Goal: Navigation & Orientation: Find specific page/section

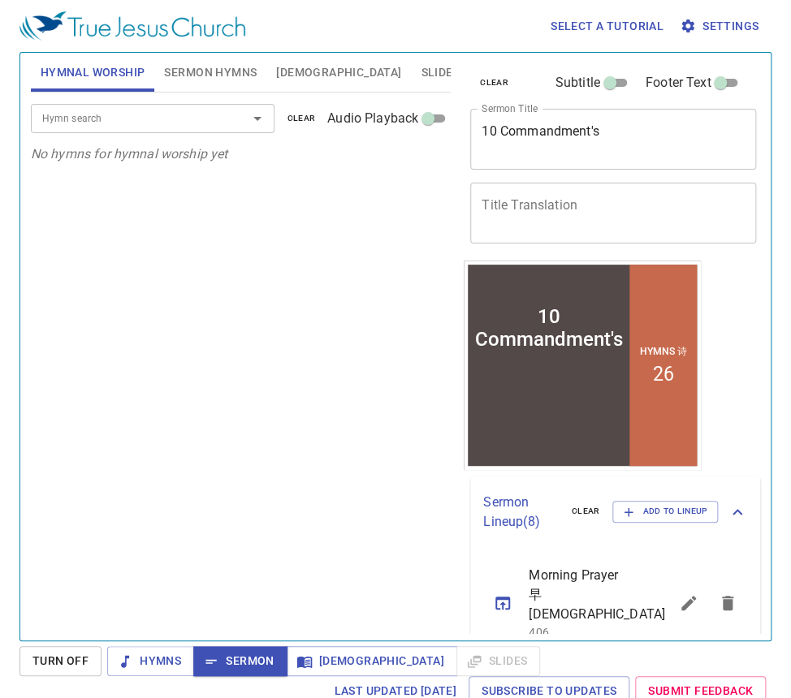
click at [224, 76] on span "Sermon Hymns" at bounding box center [210, 73] width 93 height 20
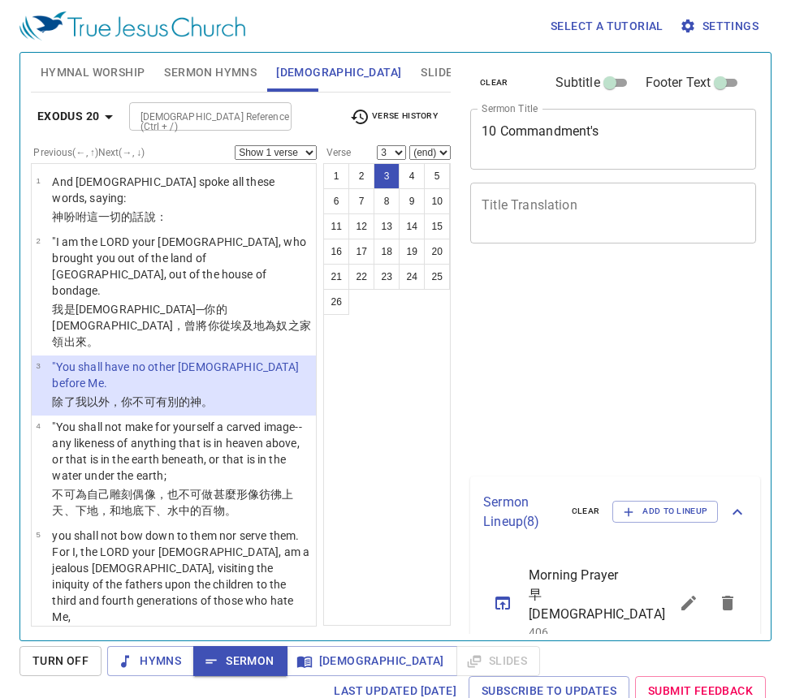
select select "3"
